Goal: Information Seeking & Learning: Learn about a topic

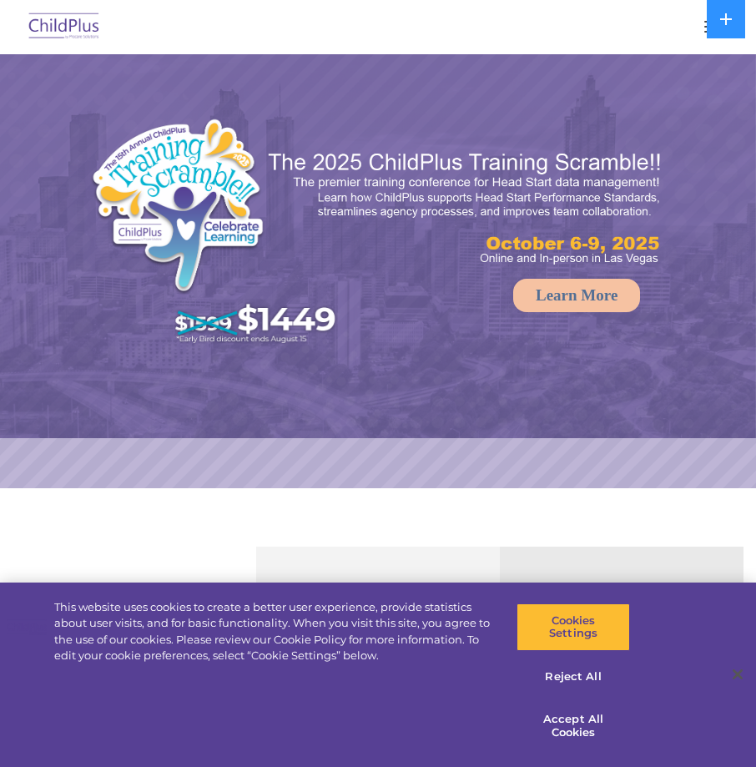
select select "MEDIUM"
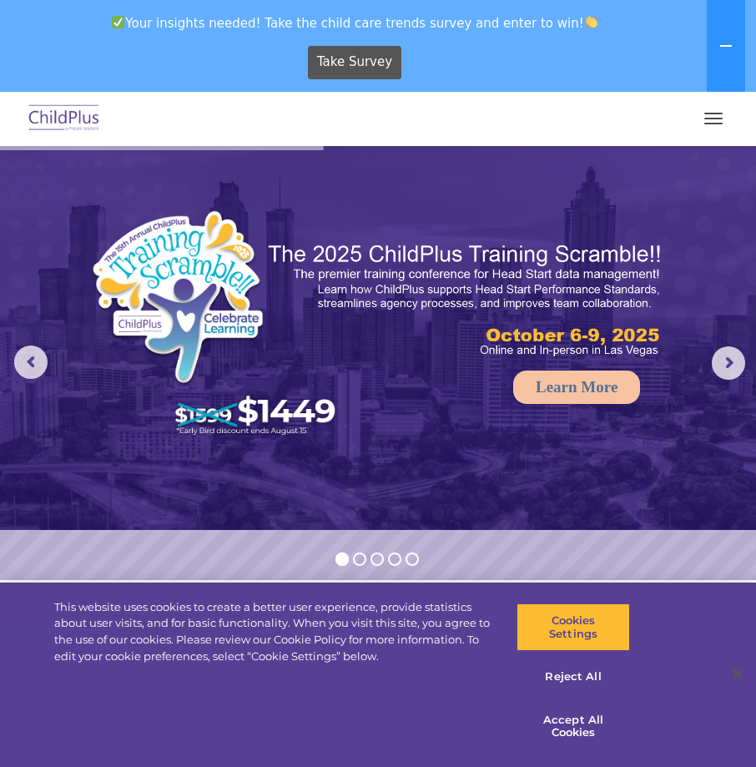
click at [64, 121] on img at bounding box center [64, 118] width 78 height 39
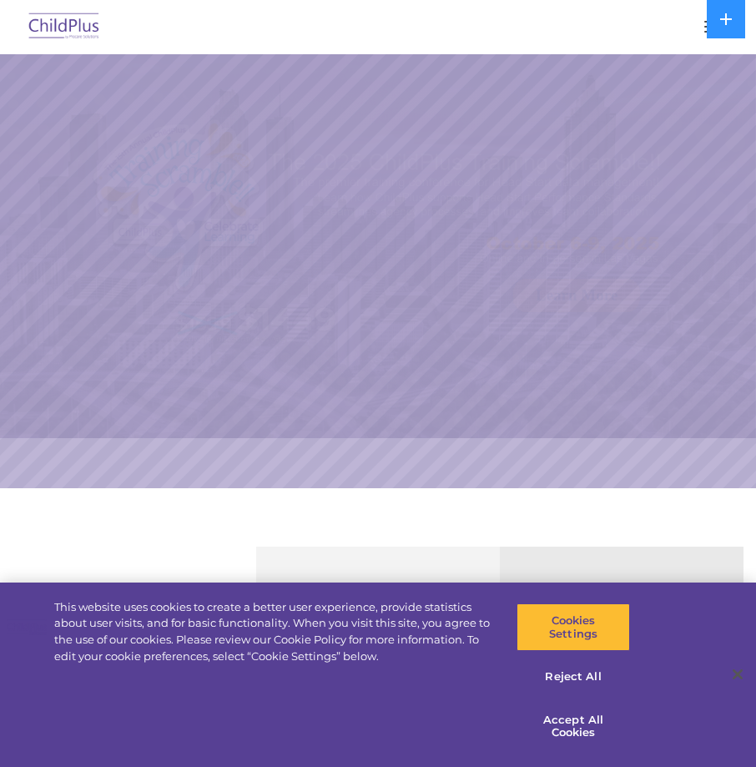
select select "MEDIUM"
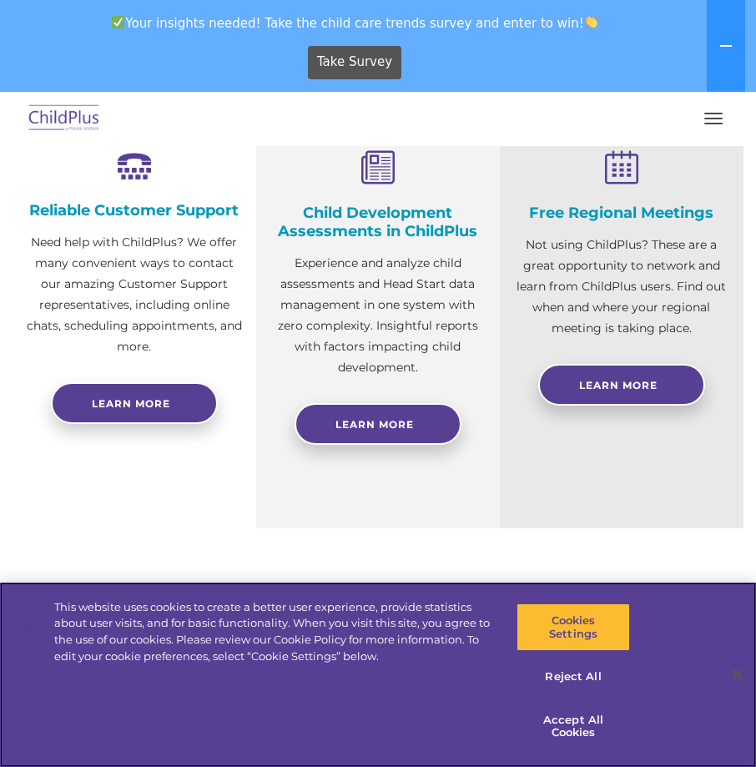
scroll to position [611, 0]
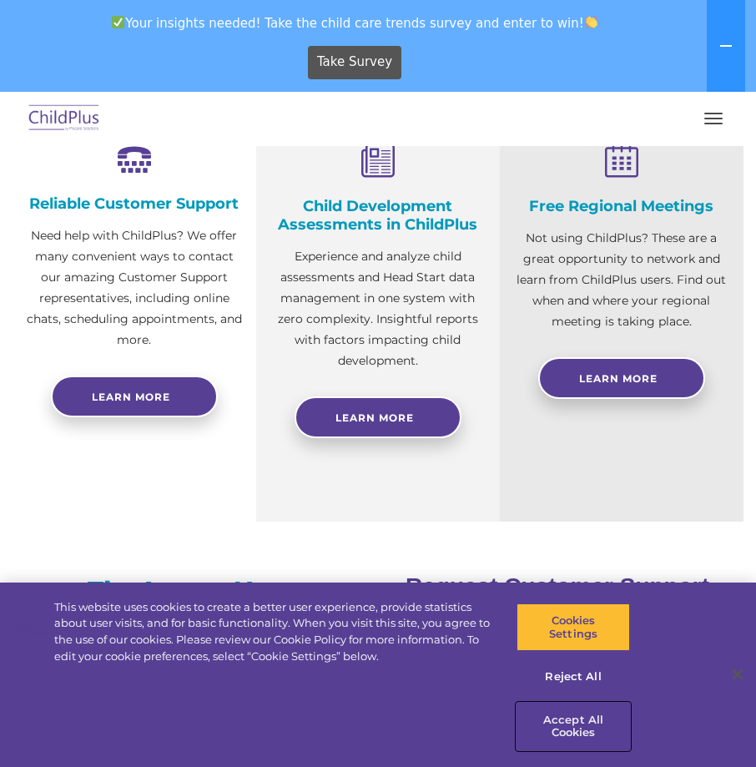
click at [588, 732] on button "Accept All Cookies" at bounding box center [574, 727] width 114 height 48
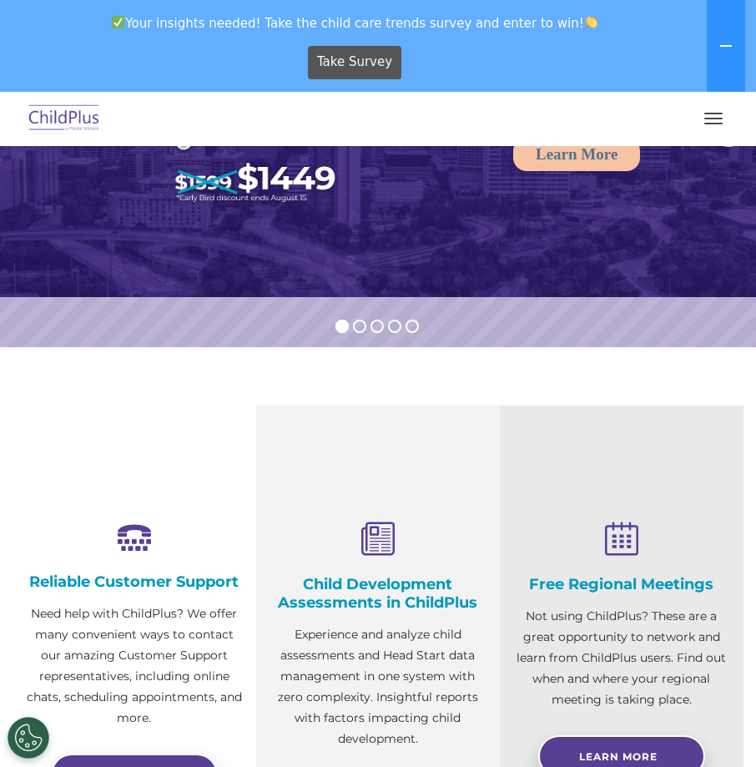
scroll to position [0, 0]
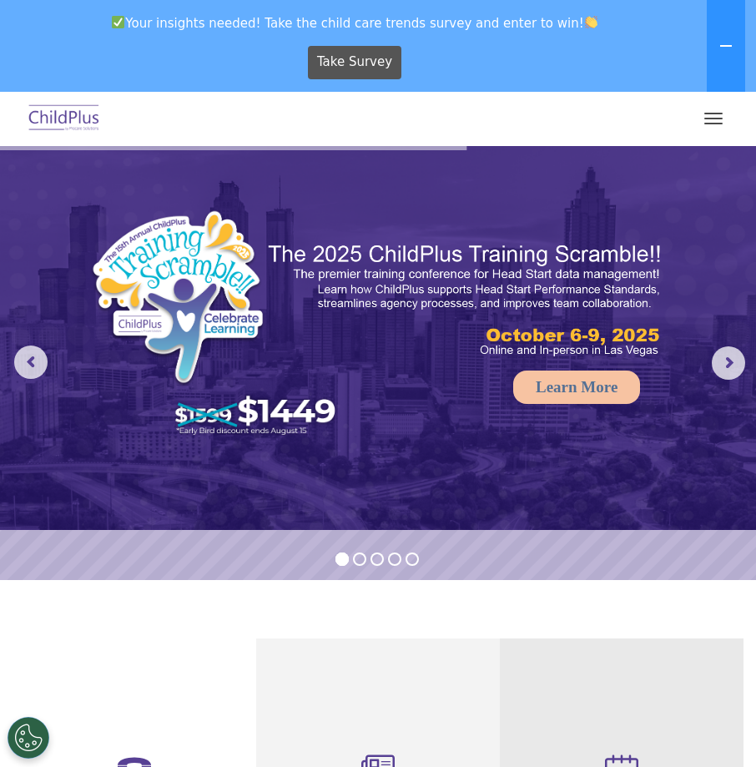
click at [714, 120] on button "button" at bounding box center [713, 118] width 35 height 27
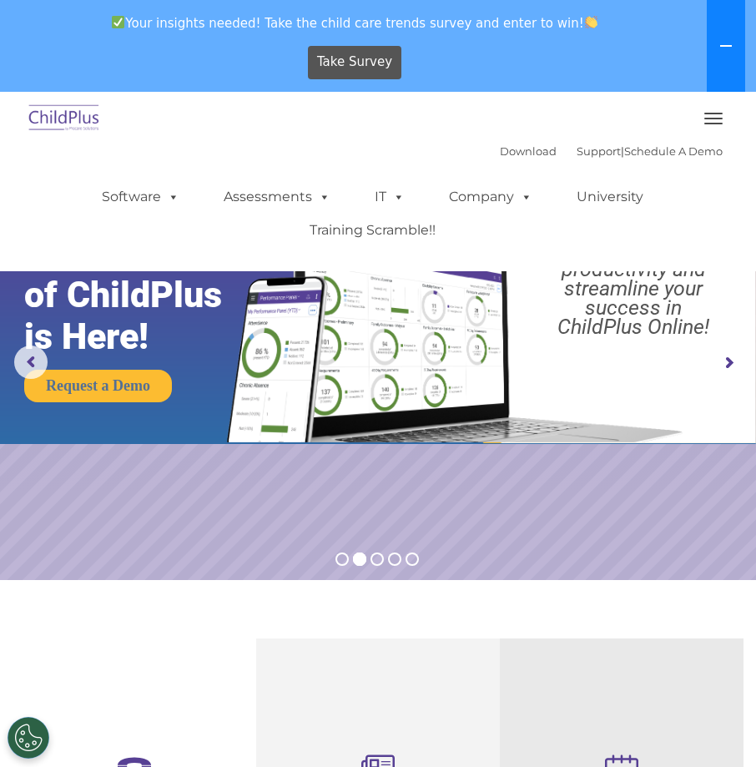
click at [725, 45] on icon at bounding box center [726, 46] width 12 height 2
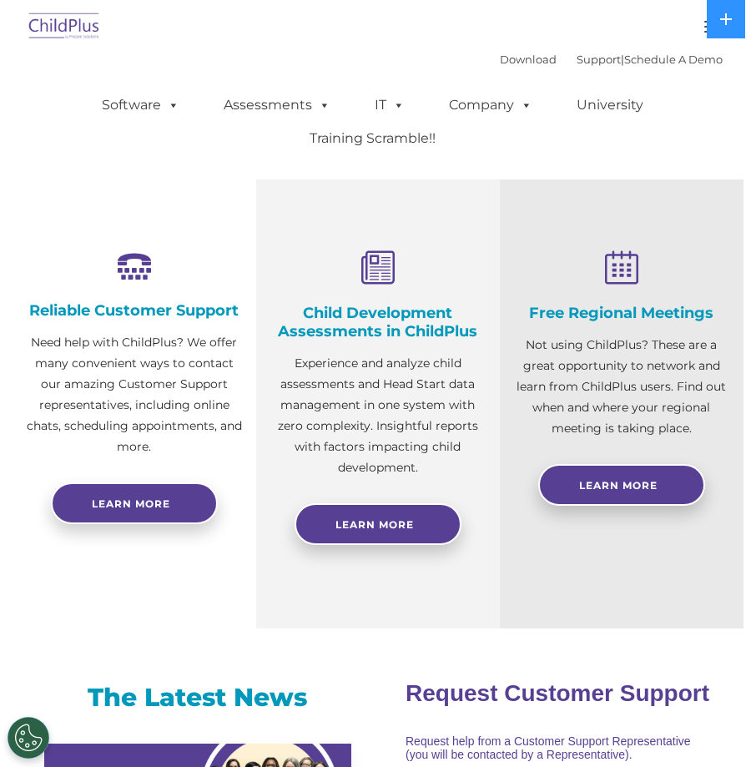
scroll to position [417, 0]
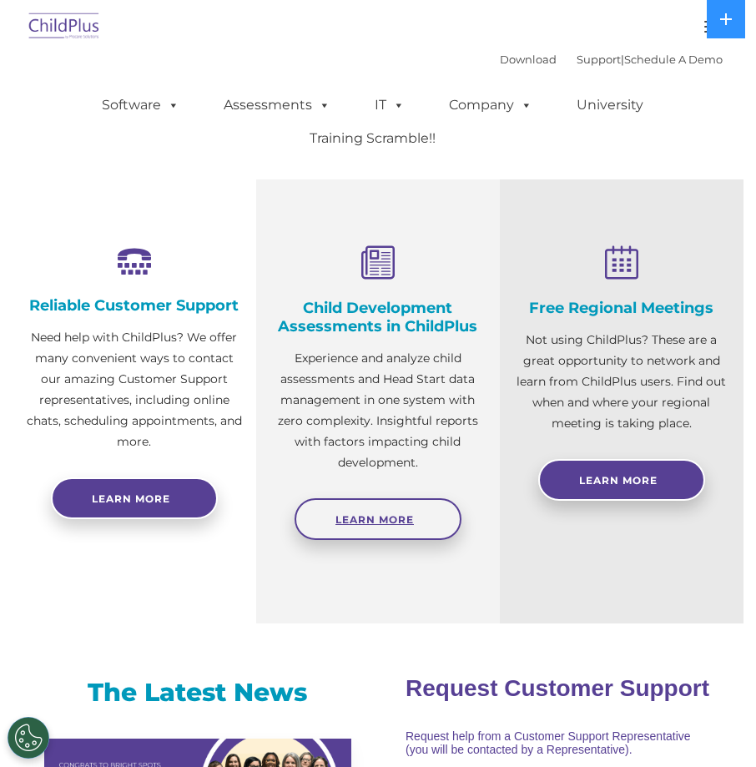
click at [392, 523] on span "Learn More" at bounding box center [375, 519] width 78 height 13
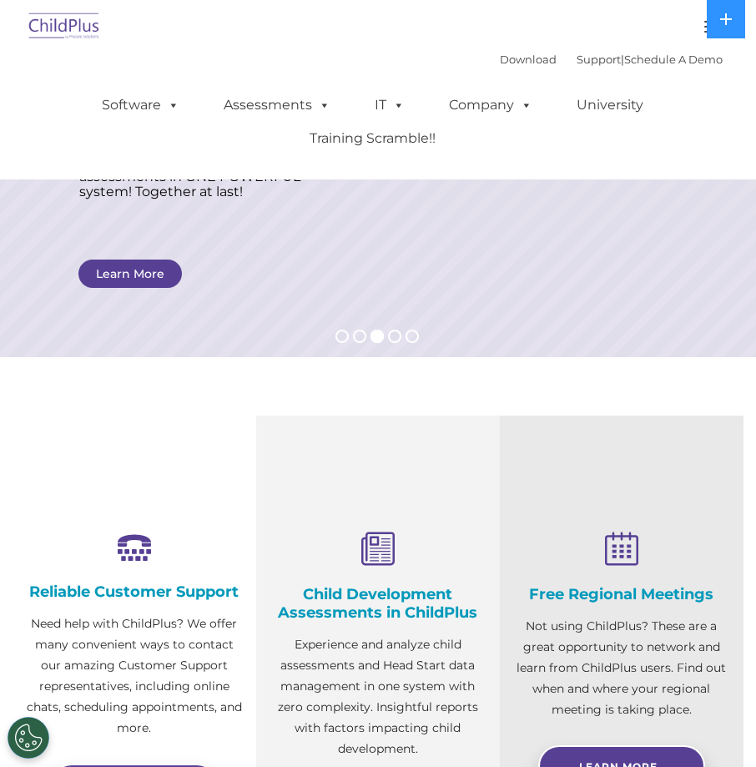
scroll to position [0, 0]
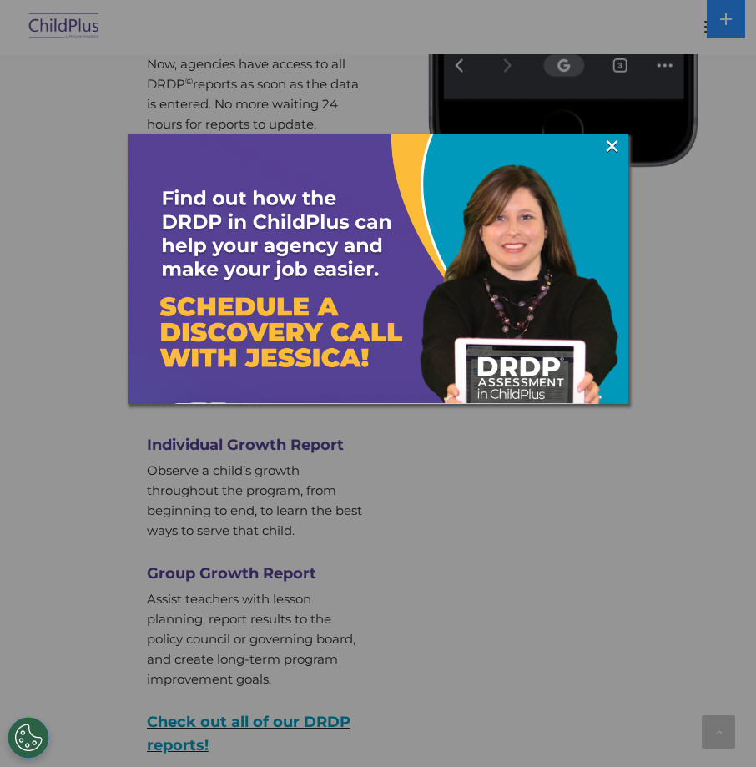
scroll to position [5805, 0]
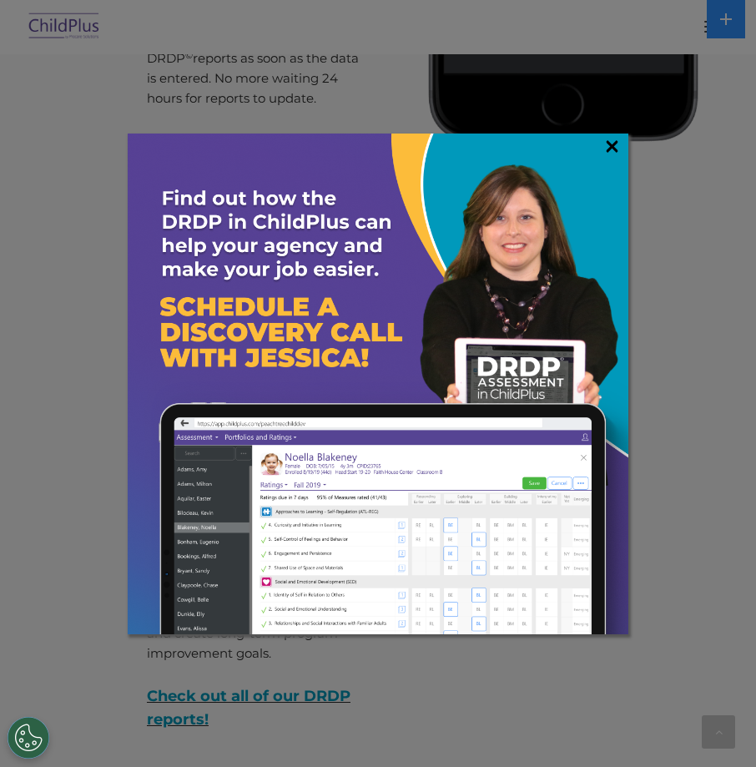
click at [613, 146] on link "×" at bounding box center [612, 146] width 19 height 17
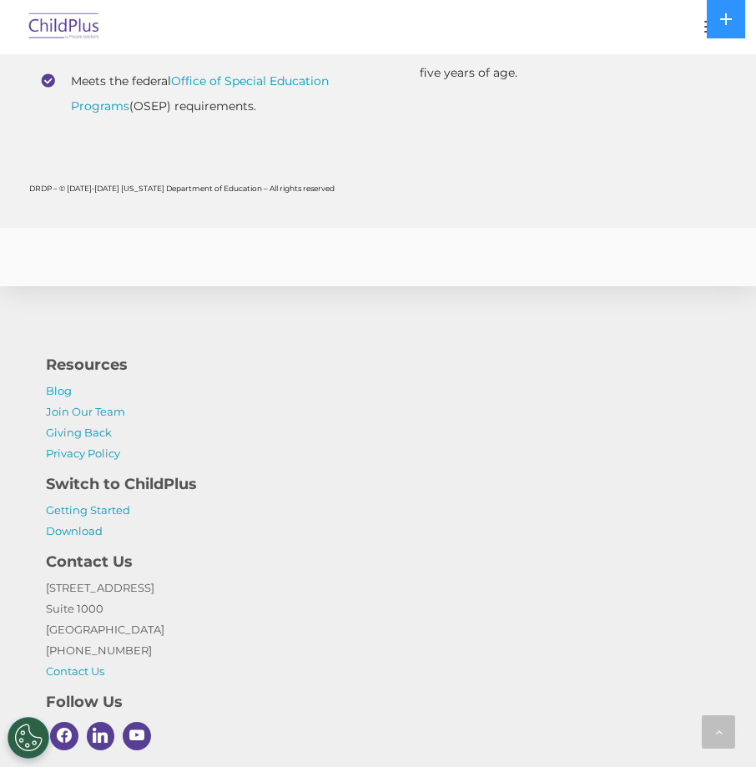
scroll to position [7786, 0]
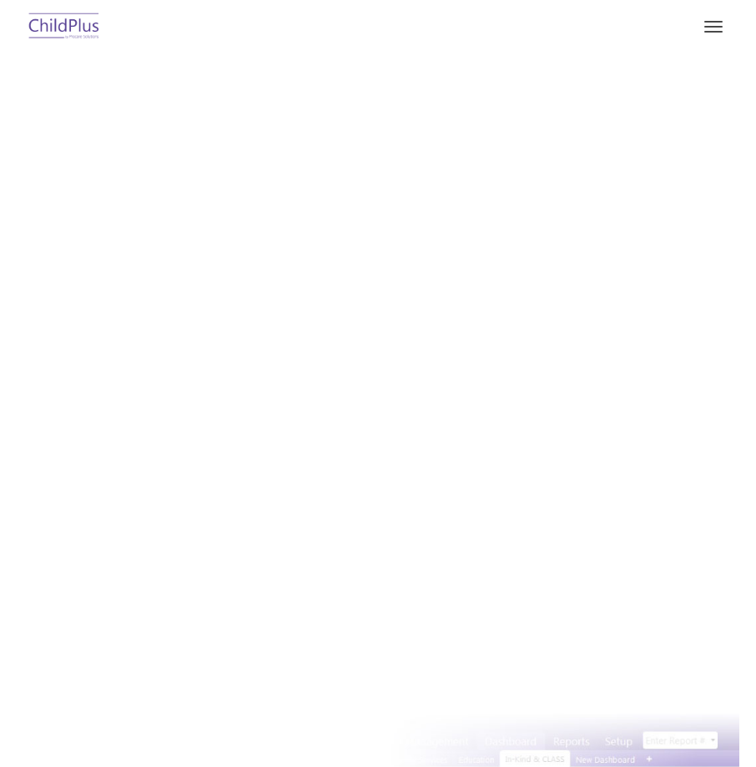
type input ""
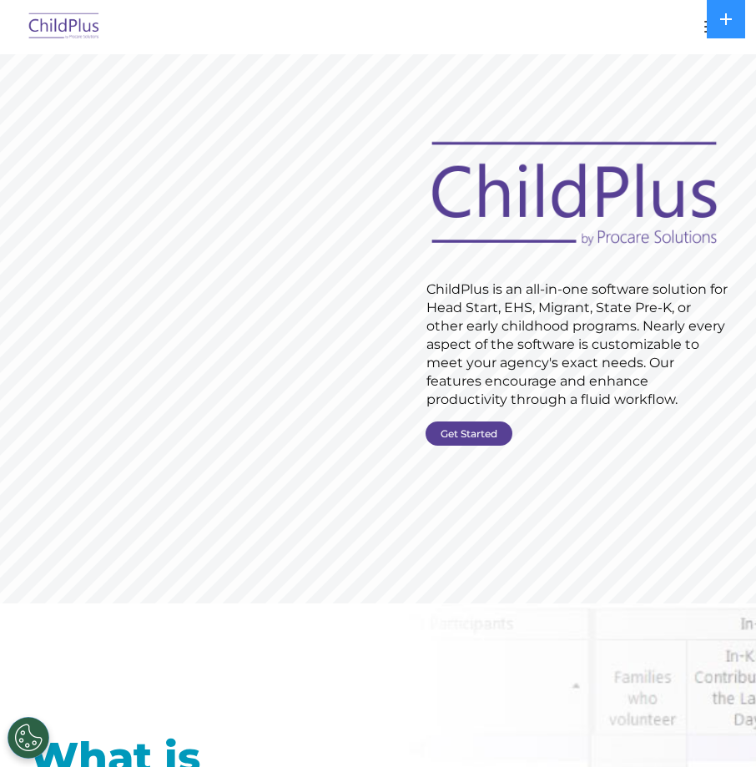
click at [706, 30] on button "button" at bounding box center [713, 26] width 35 height 27
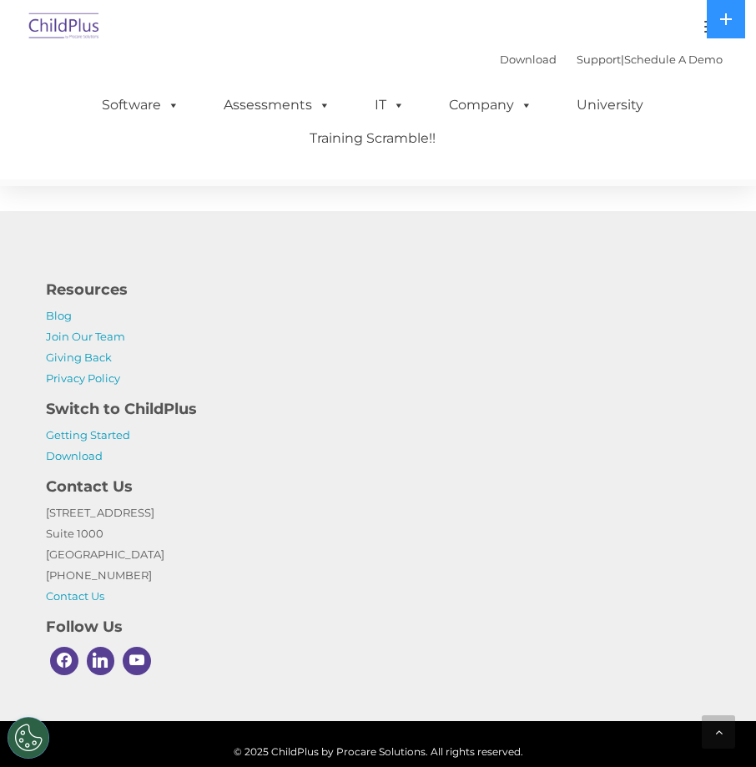
scroll to position [4517, 0]
